Goal: Entertainment & Leisure: Browse casually

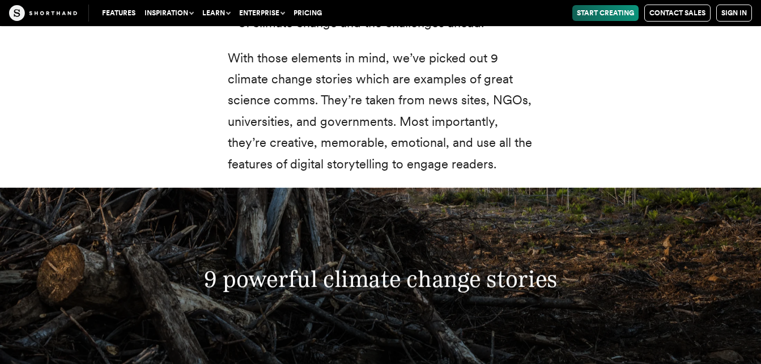
scroll to position [3727, 0]
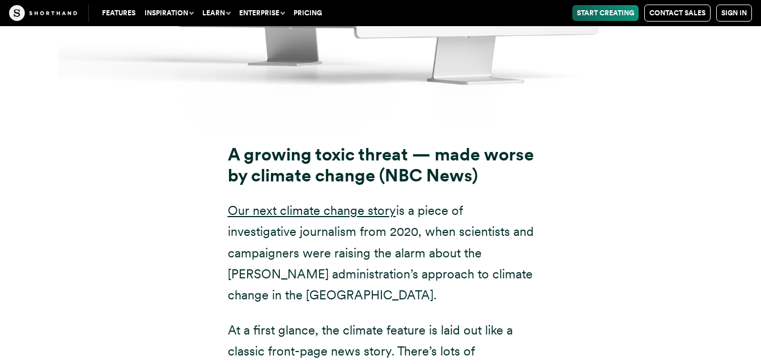
scroll to position [8700, 0]
click at [366, 202] on link "Our next climate change story" at bounding box center [312, 209] width 168 height 15
